Goal: Task Accomplishment & Management: Complete application form

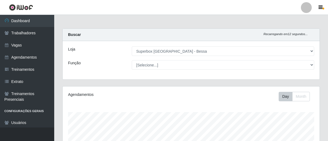
select select "206"
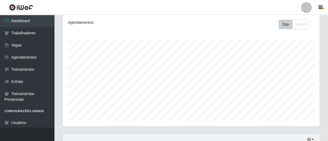
scroll to position [223, 0]
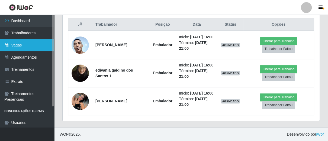
click at [27, 43] on link "Vagas" at bounding box center [27, 45] width 54 height 12
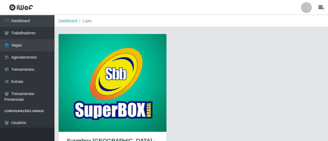
click at [127, 72] on img at bounding box center [113, 83] width 108 height 98
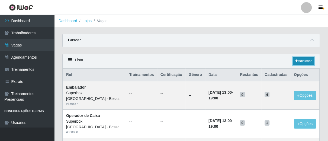
click at [298, 62] on link "Adicionar" at bounding box center [303, 61] width 21 height 8
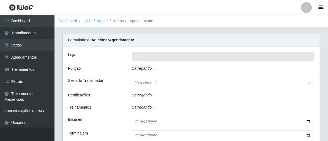
type input "Superbox [GEOGRAPHIC_DATA] - Bessa"
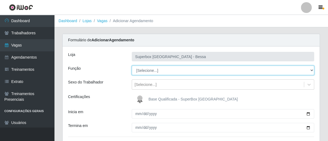
click at [311, 69] on select "[Selecione...] ASG ASG + ASG ++ Embalador Embalador + Embalador ++ Operador de …" at bounding box center [223, 70] width 183 height 9
select select "1"
click at [132, 66] on select "[Selecione...] ASG ASG + ASG ++ Embalador Embalador + Embalador ++ Operador de …" at bounding box center [223, 70] width 183 height 9
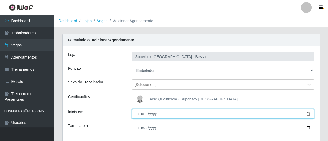
click at [137, 114] on input "Inicia em" at bounding box center [223, 114] width 183 height 9
type input "[DATE]"
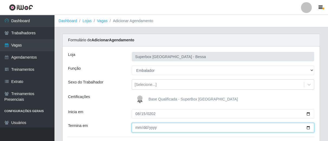
click at [138, 128] on input "Termina em" at bounding box center [223, 127] width 183 height 9
type input "[DATE]"
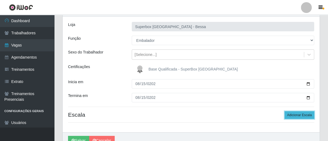
click at [299, 118] on button "Adicionar Escala" at bounding box center [300, 116] width 30 height 8
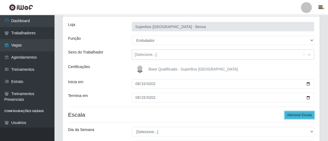
scroll to position [60, 0]
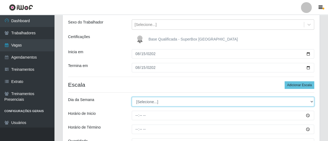
click at [309, 100] on select "[Selecione...] Segunda Terça Quarta Quinta Sexta Sábado Domingo" at bounding box center [223, 101] width 183 height 9
select select "5"
click at [132, 97] on select "[Selecione...] Segunda Terça Quarta Quinta Sexta Sábado Domingo" at bounding box center [223, 101] width 183 height 9
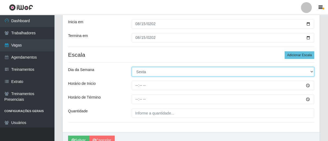
scroll to position [118, 0]
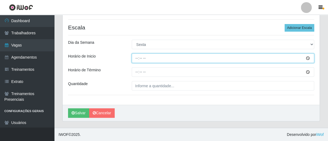
drag, startPoint x: 135, startPoint y: 56, endPoint x: 143, endPoint y: 63, distance: 10.6
click at [136, 56] on input "Horário de Inicio" at bounding box center [223, 58] width 183 height 9
type input "07:00"
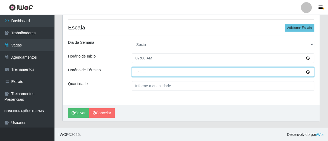
click at [136, 70] on input "Horário de Término" at bounding box center [223, 71] width 183 height 9
type input "13:00"
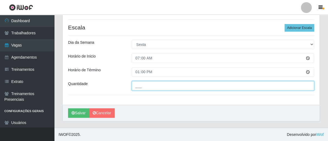
click at [145, 85] on input "___" at bounding box center [223, 85] width 183 height 9
type input "02_"
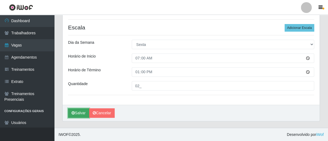
click at [77, 116] on button "Salvar" at bounding box center [78, 113] width 21 height 9
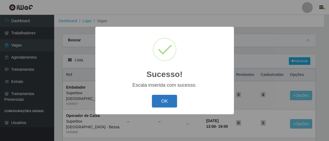
click at [154, 101] on button "OK" at bounding box center [164, 101] width 25 height 13
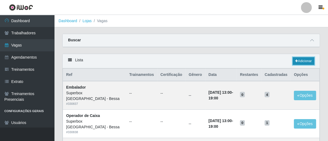
click at [296, 63] on icon at bounding box center [296, 61] width 3 height 3
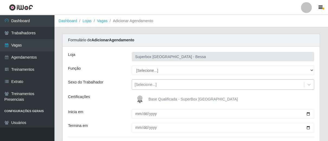
type input "Superbox [GEOGRAPHIC_DATA] - Bessa"
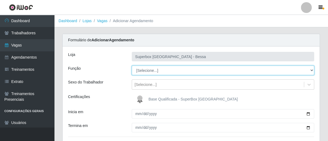
click at [311, 71] on select "[Selecione...] ASG ASG + ASG ++ Embalador Embalador + Embalador ++ Operador de …" at bounding box center [223, 70] width 183 height 9
select select "1"
click at [132, 66] on select "[Selecione...] ASG ASG + ASG ++ Embalador Embalador + Embalador ++ Operador de …" at bounding box center [223, 70] width 183 height 9
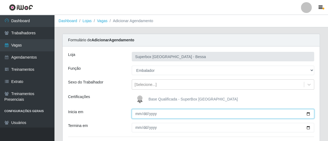
click at [138, 115] on input "Inicia em" at bounding box center [223, 114] width 183 height 9
type input "[PHONE_NUMBER]"
type input "[DATE]"
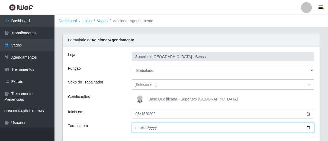
click at [136, 129] on input "Termina em" at bounding box center [223, 127] width 183 height 9
type input "[DATE]"
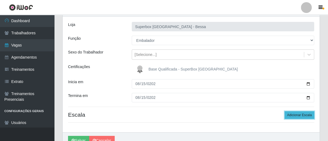
click at [294, 112] on button "Adicionar Escala" at bounding box center [300, 116] width 30 height 8
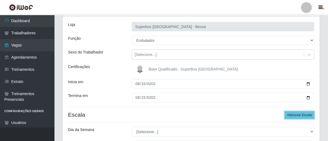
scroll to position [60, 0]
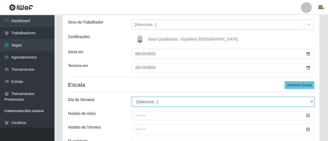
click at [312, 99] on select "[Selecione...] Segunda Terça Quarta Quinta Sexta Sábado Domingo" at bounding box center [223, 101] width 183 height 9
click at [132, 97] on select "[Selecione...] Segunda Terça Quarta Quinta Sexta Sábado Domingo" at bounding box center [223, 101] width 183 height 9
click at [312, 102] on select "[Selecione...] Segunda Terça Quarta Quinta Sexta Sábado Domingo" at bounding box center [223, 101] width 183 height 9
select select "5"
click at [132, 97] on select "[Selecione...] Segunda Terça Quarta Quinta Sexta Sábado Domingo" at bounding box center [223, 101] width 183 height 9
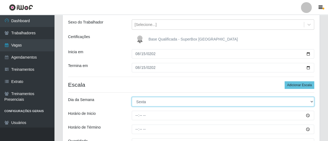
scroll to position [90, 0]
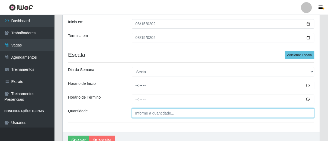
type input "___"
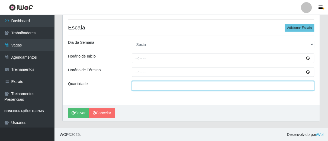
click at [138, 87] on input "___" at bounding box center [223, 85] width 183 height 9
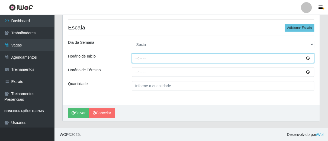
click at [135, 59] on input "Horário de Inicio" at bounding box center [223, 58] width 183 height 9
type input "14:00"
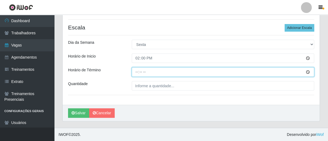
click at [137, 73] on input "Horário de Término" at bounding box center [223, 71] width 183 height 9
type input "20:00"
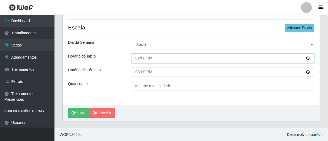
click at [136, 59] on input "14:00" at bounding box center [223, 58] width 183 height 9
type input "15:00"
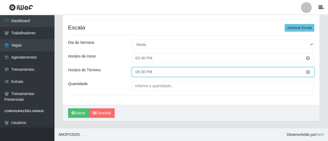
click at [138, 74] on input "20:00" at bounding box center [223, 71] width 183 height 9
type input "21:00"
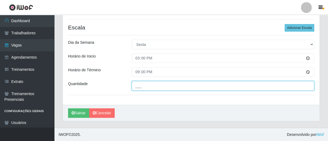
click at [144, 86] on input "___" at bounding box center [223, 85] width 183 height 9
type input "02_"
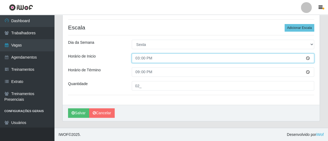
click at [141, 58] on input "15:00" at bounding box center [223, 58] width 183 height 9
click at [137, 58] on input "15:00" at bounding box center [223, 58] width 183 height 9
click at [137, 59] on input "16:00" at bounding box center [223, 58] width 183 height 9
type input "14:00"
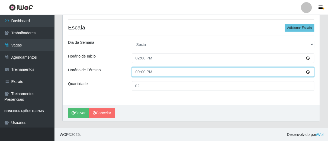
click at [140, 73] on input "21:00" at bounding box center [223, 71] width 183 height 9
type input "20:00"
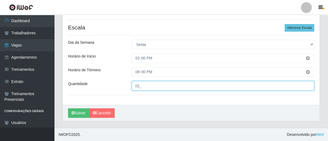
click at [137, 89] on input "02_" at bounding box center [223, 85] width 183 height 9
type input "01_"
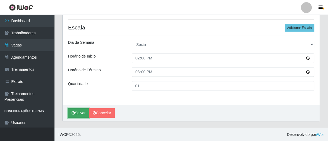
click at [83, 114] on button "Salvar" at bounding box center [78, 113] width 21 height 9
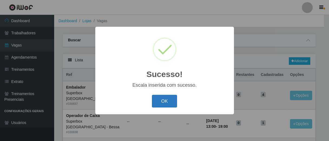
click at [176, 100] on button "OK" at bounding box center [164, 101] width 25 height 13
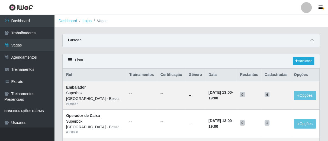
click at [311, 39] on icon at bounding box center [312, 40] width 4 height 4
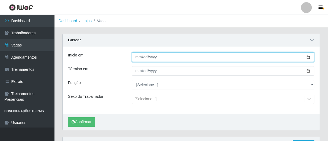
click at [137, 59] on input "Início em" at bounding box center [223, 57] width 183 height 9
type input "[DATE]"
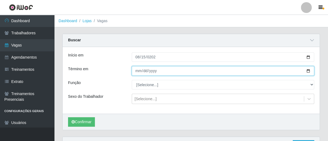
click at [138, 72] on input "Término em" at bounding box center [223, 70] width 183 height 9
type input "[DATE]"
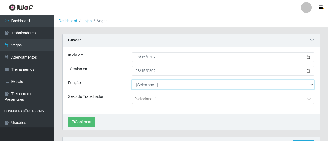
click at [311, 86] on select "[Selecione...] ASG ASG + ASG ++ Embalador Embalador + Embalador ++ Operador de …" at bounding box center [223, 84] width 183 height 9
select select "22"
click at [132, 80] on select "[Selecione...] ASG ASG + ASG ++ Embalador Embalador + Embalador ++ Operador de …" at bounding box center [223, 84] width 183 height 9
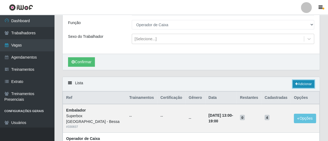
click at [308, 86] on link "Adicionar" at bounding box center [303, 85] width 21 height 8
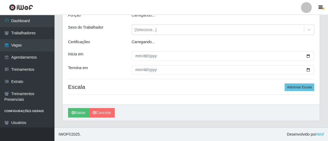
type input "Superbox [GEOGRAPHIC_DATA] - Bessa"
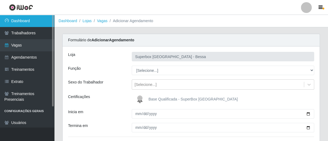
click at [35, 22] on link "Dashboard" at bounding box center [27, 21] width 54 height 12
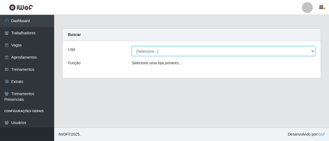
click at [313, 51] on select "[Selecione...] Superbox [GEOGRAPHIC_DATA] - Bessa" at bounding box center [224, 51] width 184 height 9
select select "206"
click at [132, 47] on select "[Selecione...] Superbox [GEOGRAPHIC_DATA] - Bessa" at bounding box center [224, 51] width 184 height 9
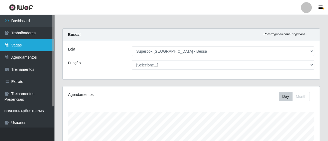
click at [13, 47] on link "Vagas" at bounding box center [27, 45] width 54 height 12
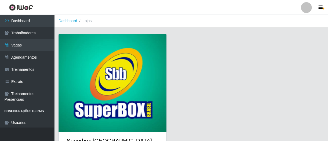
click at [161, 71] on img at bounding box center [113, 83] width 108 height 98
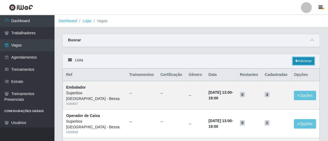
click at [296, 61] on icon at bounding box center [296, 61] width 3 height 3
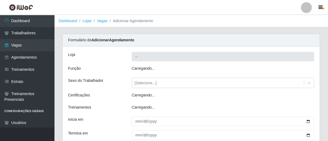
type input "Superbox [GEOGRAPHIC_DATA] - Bessa"
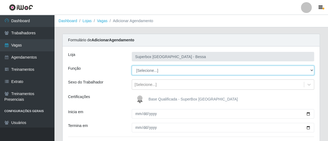
click at [309, 71] on select "[Selecione...] ASG ASG + ASG ++ Embalador Embalador + Embalador ++ Operador de …" at bounding box center [223, 70] width 183 height 9
select select "22"
click at [132, 66] on select "[Selecione...] ASG ASG + ASG ++ Embalador Embalador + Embalador ++ Operador de …" at bounding box center [223, 70] width 183 height 9
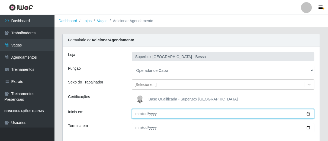
click at [139, 116] on input "Inicia em" at bounding box center [223, 114] width 183 height 9
type input "[DATE]"
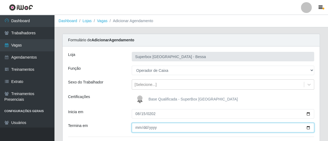
click at [135, 127] on input "Termina em" at bounding box center [223, 127] width 183 height 9
type input "[DATE]"
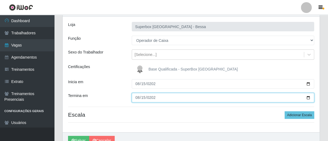
scroll to position [58, 0]
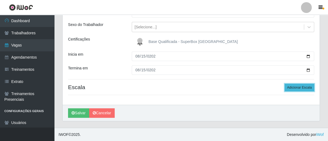
click at [293, 87] on button "Adicionar Escala" at bounding box center [300, 88] width 30 height 8
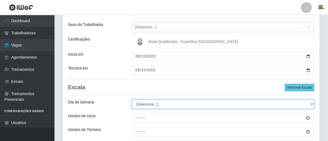
click at [312, 105] on select "[Selecione...] Segunda Terça Quarta Quinta Sexta Sábado Domingo" at bounding box center [223, 104] width 183 height 9
select select "5"
click at [132, 100] on select "[Selecione...] Segunda Terça Quarta Quinta Sexta Sábado Domingo" at bounding box center [223, 104] width 183 height 9
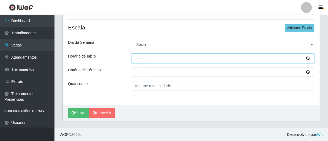
click at [136, 59] on input "Horário de Inicio" at bounding box center [223, 58] width 183 height 9
type input "16:00"
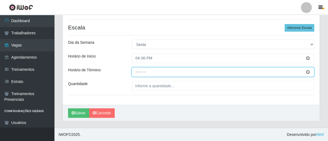
click at [136, 74] on input "Horário de Término" at bounding box center [223, 71] width 183 height 9
type input "21:00"
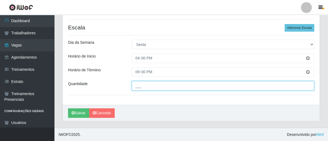
click at [157, 85] on input "___" at bounding box center [223, 85] width 183 height 9
type input "02_"
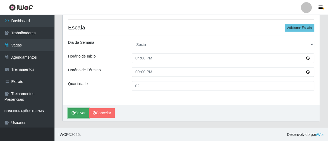
click at [78, 109] on button "Salvar" at bounding box center [78, 113] width 21 height 9
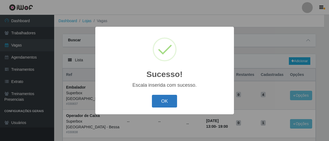
click at [172, 101] on button "OK" at bounding box center [164, 101] width 25 height 13
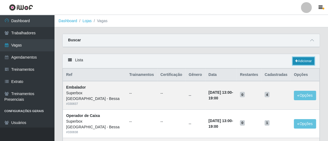
click at [303, 61] on link "Adicionar" at bounding box center [303, 61] width 21 height 8
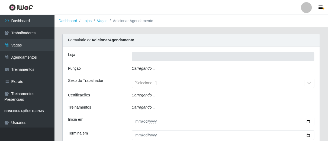
type input "Superbox [GEOGRAPHIC_DATA] - Bessa"
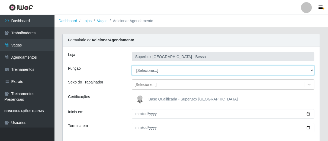
click at [313, 70] on select "[Selecione...] ASG ASG + ASG ++ Embalador Embalador + Embalador ++ Operador de …" at bounding box center [223, 70] width 183 height 9
select select "1"
click at [132, 66] on select "[Selecione...] ASG ASG + ASG ++ Embalador Embalador + Embalador ++ Operador de …" at bounding box center [223, 70] width 183 height 9
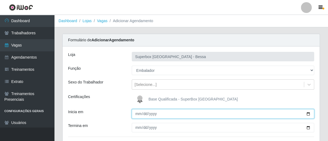
click at [138, 114] on input "Inicia em" at bounding box center [223, 114] width 183 height 9
type input "[DATE]"
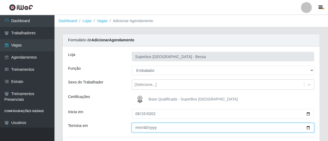
click at [137, 128] on input "Termina em" at bounding box center [223, 127] width 183 height 9
type input "[DATE]"
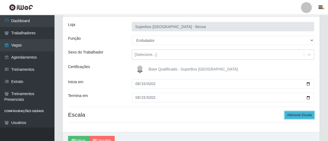
click at [301, 115] on button "Adicionar Escala" at bounding box center [300, 116] width 30 height 8
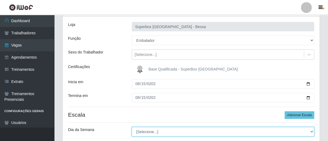
click at [311, 133] on select "[Selecione...] Segunda Terça Quarta Quinta Sexta Sábado Domingo" at bounding box center [223, 131] width 183 height 9
select select "5"
click at [132, 127] on select "[Selecione...] Segunda Terça Quarta Quinta Sexta Sábado Domingo" at bounding box center [223, 131] width 183 height 9
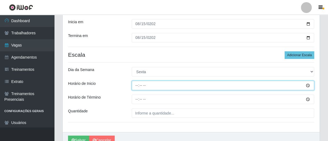
click at [135, 86] on input "Horário de Inicio" at bounding box center [223, 85] width 183 height 9
type input "16:00"
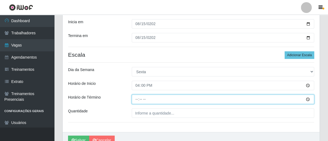
click at [136, 101] on input "Horário de Término" at bounding box center [223, 99] width 183 height 9
type input "21:00"
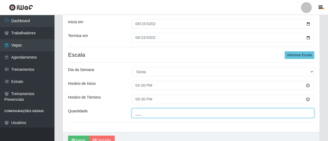
click at [138, 117] on input "___" at bounding box center [223, 113] width 183 height 9
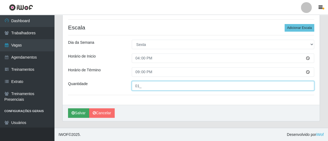
type input "01_"
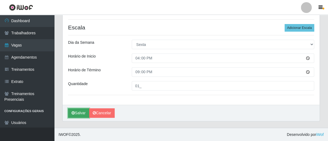
click at [83, 111] on button "Salvar" at bounding box center [78, 113] width 21 height 9
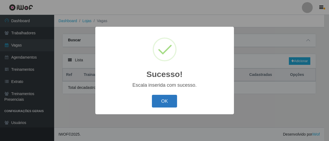
click at [166, 106] on button "OK" at bounding box center [164, 101] width 25 height 13
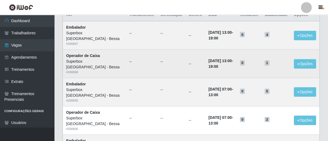
scroll to position [30, 0]
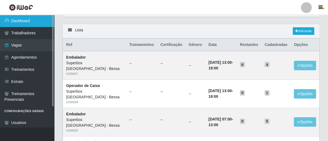
click at [33, 19] on link "Dashboard" at bounding box center [27, 21] width 54 height 12
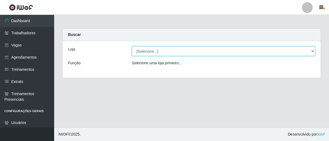
click at [312, 54] on select "[Selecione...] Superbox [GEOGRAPHIC_DATA] - Bessa" at bounding box center [224, 51] width 184 height 9
select select "206"
click at [132, 47] on select "[Selecione...] Superbox [GEOGRAPHIC_DATA] - Bessa" at bounding box center [224, 51] width 184 height 9
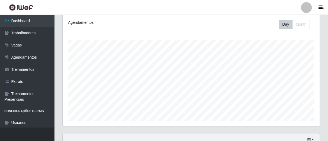
scroll to position [163, 0]
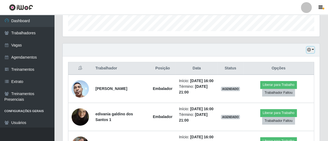
click at [310, 49] on icon "button" at bounding box center [309, 50] width 4 height 4
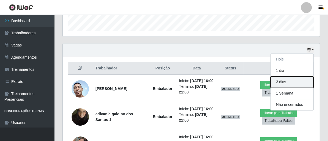
click at [284, 85] on button "3 dias" at bounding box center [292, 82] width 43 height 11
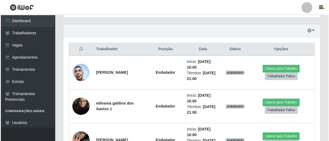
scroll to position [302, 0]
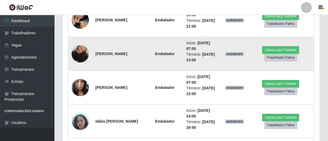
click at [74, 53] on img at bounding box center [80, 53] width 17 height 31
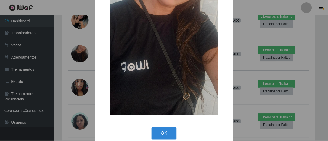
scroll to position [98, 0]
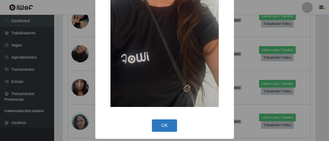
click at [159, 125] on button "OK" at bounding box center [164, 126] width 25 height 13
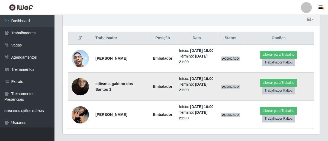
scroll to position [223, 0]
